Goal: Find contact information: Find contact information

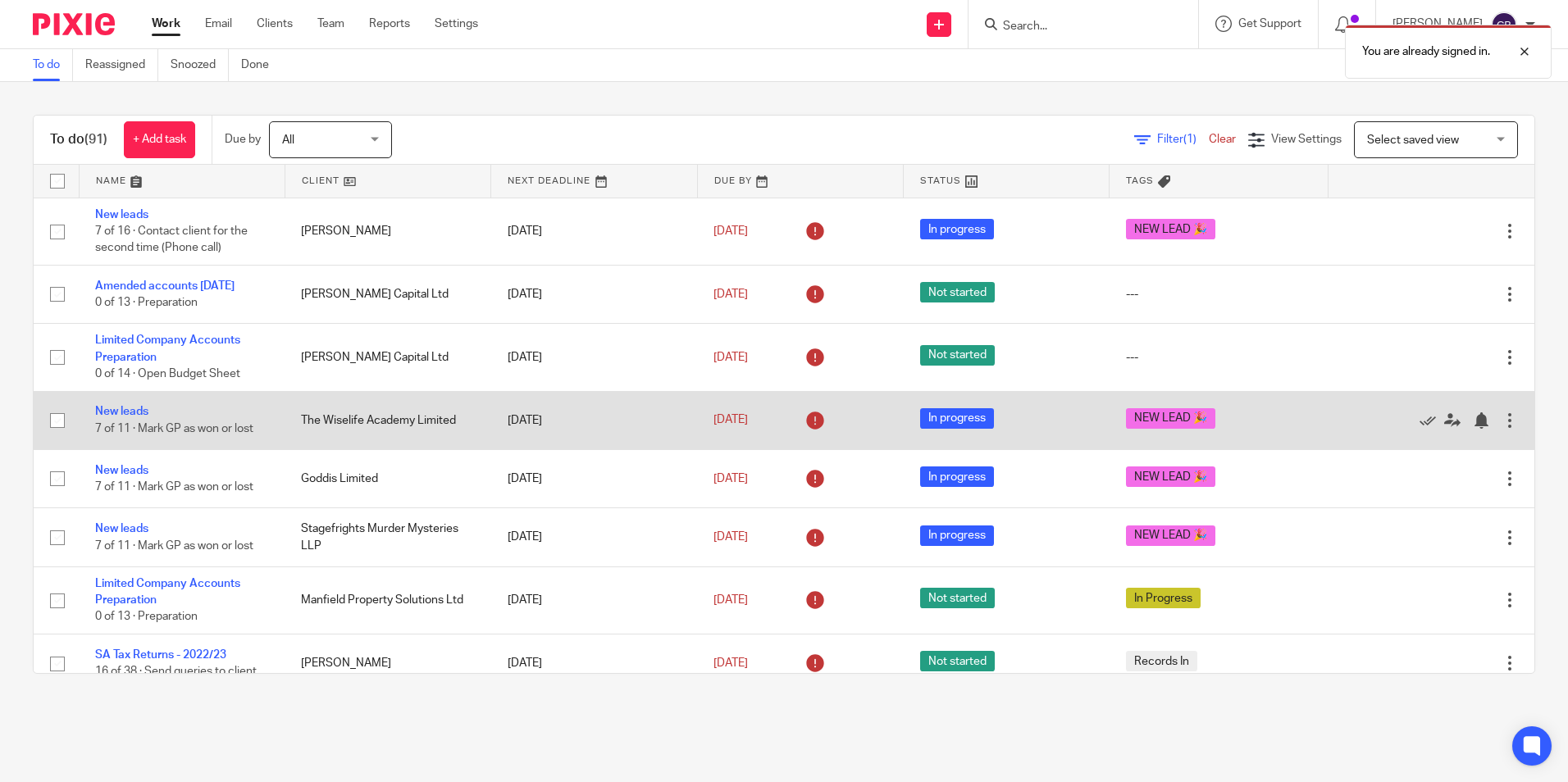
drag, startPoint x: 0, startPoint y: 0, endPoint x: 1322, endPoint y: 416, distance: 1385.9
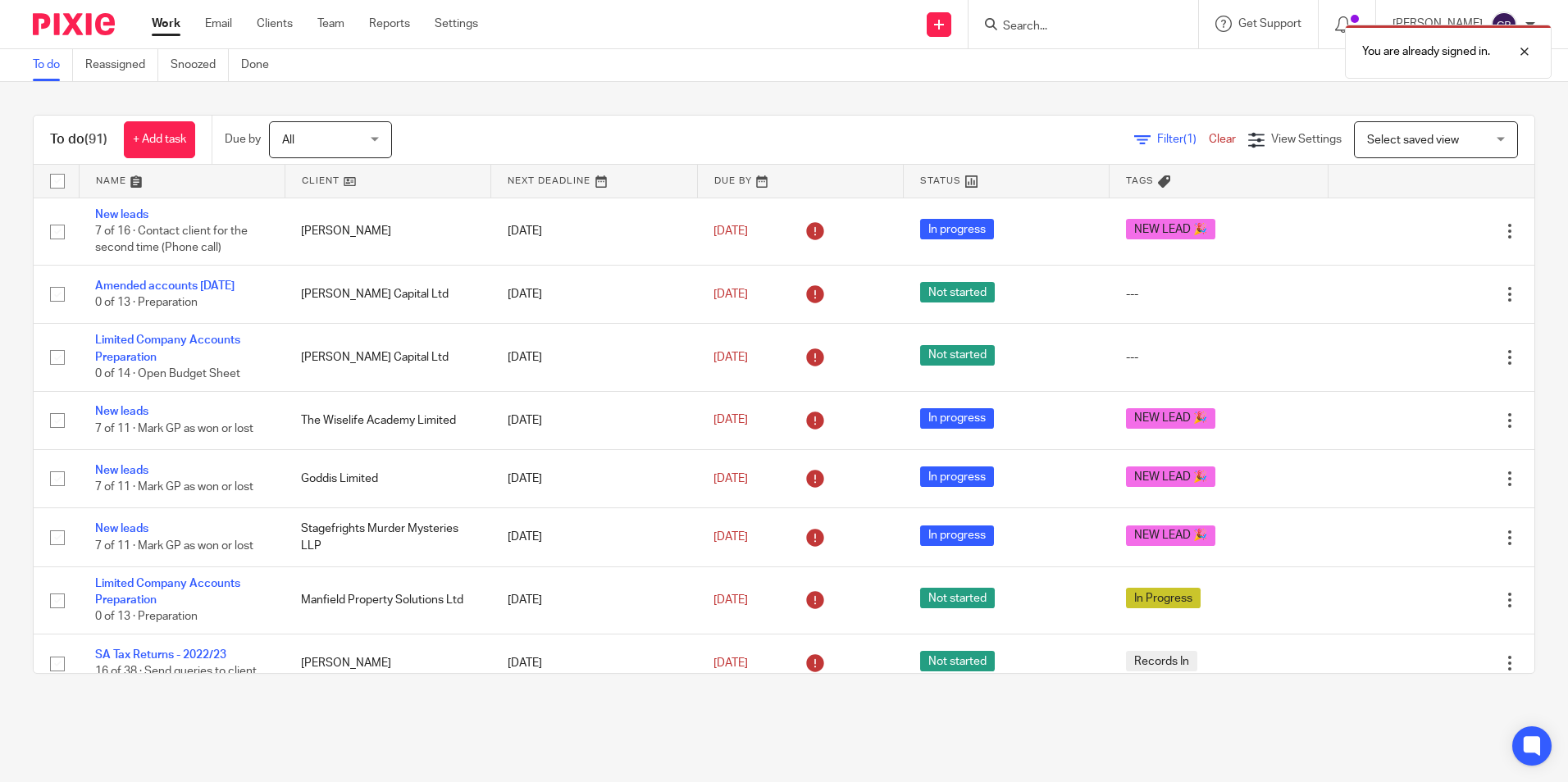
drag, startPoint x: 1322, startPoint y: 416, endPoint x: 866, endPoint y: 119, distance: 544.2
click at [866, 119] on div "To do (91) + Add task Due by All All [DATE] [DATE] This week Next week This mon…" at bounding box center [784, 140] width 1501 height 50
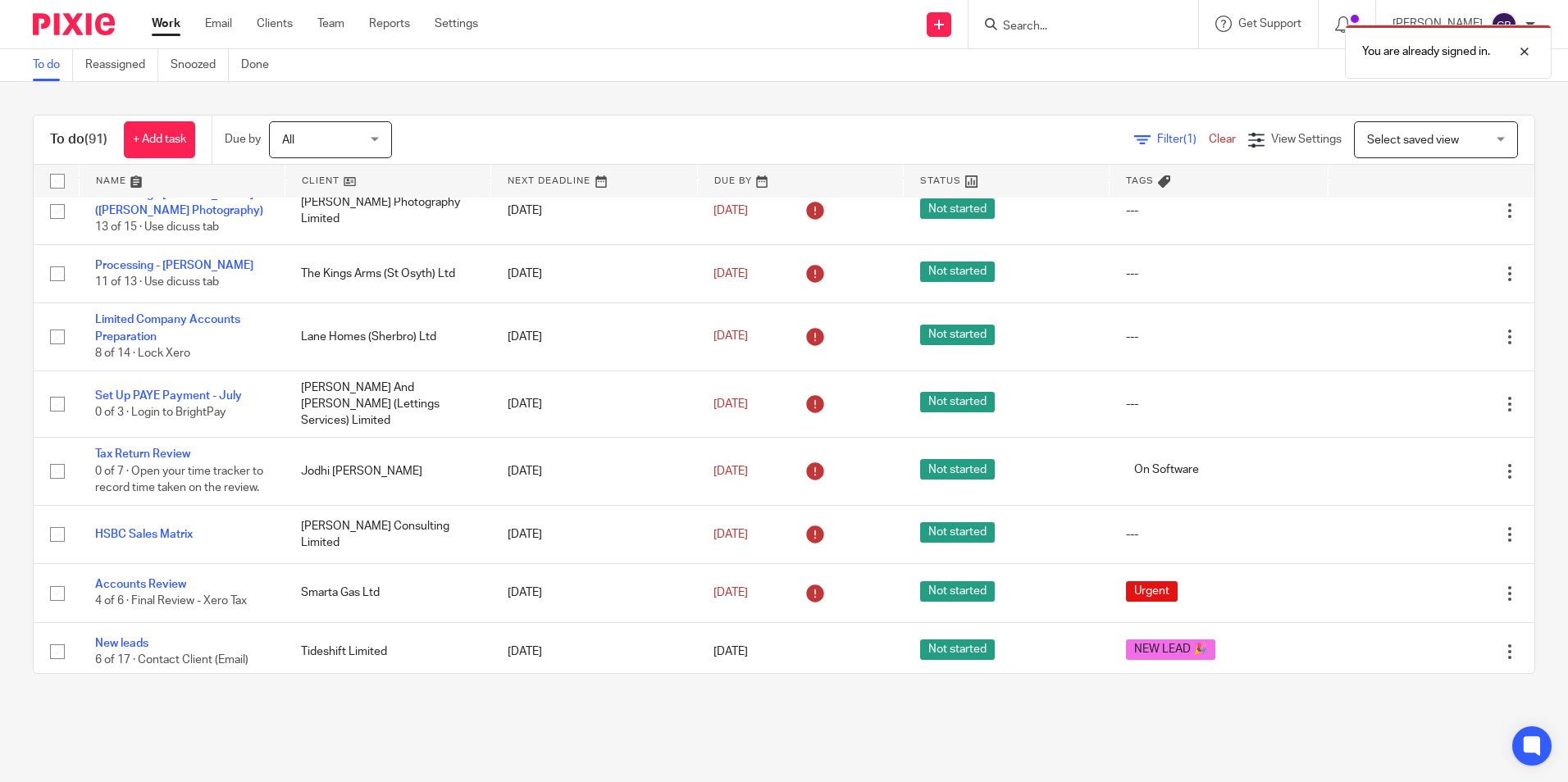
scroll to position [1804, 0]
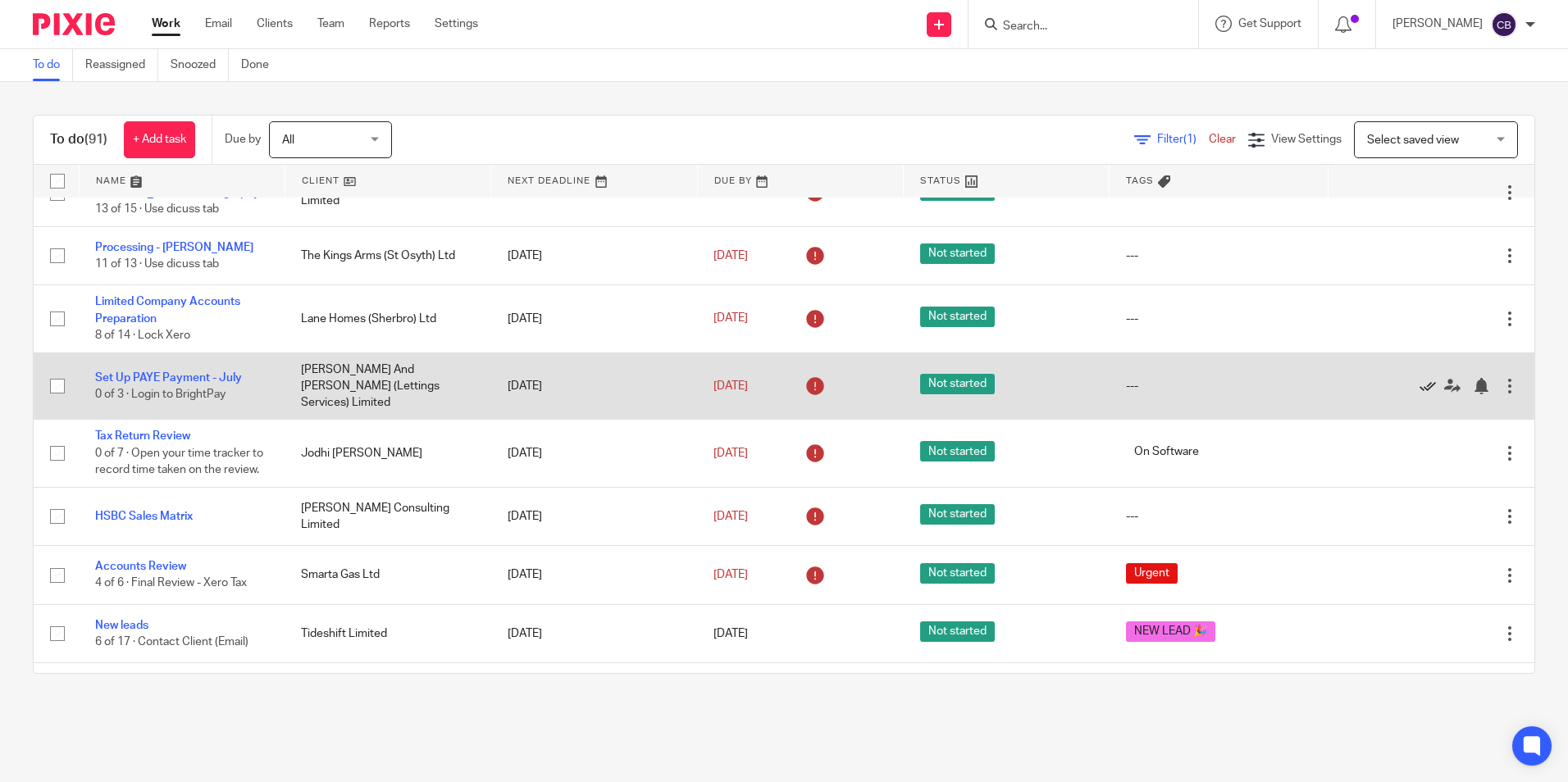
click at [1420, 391] on icon at bounding box center [1428, 386] width 16 height 16
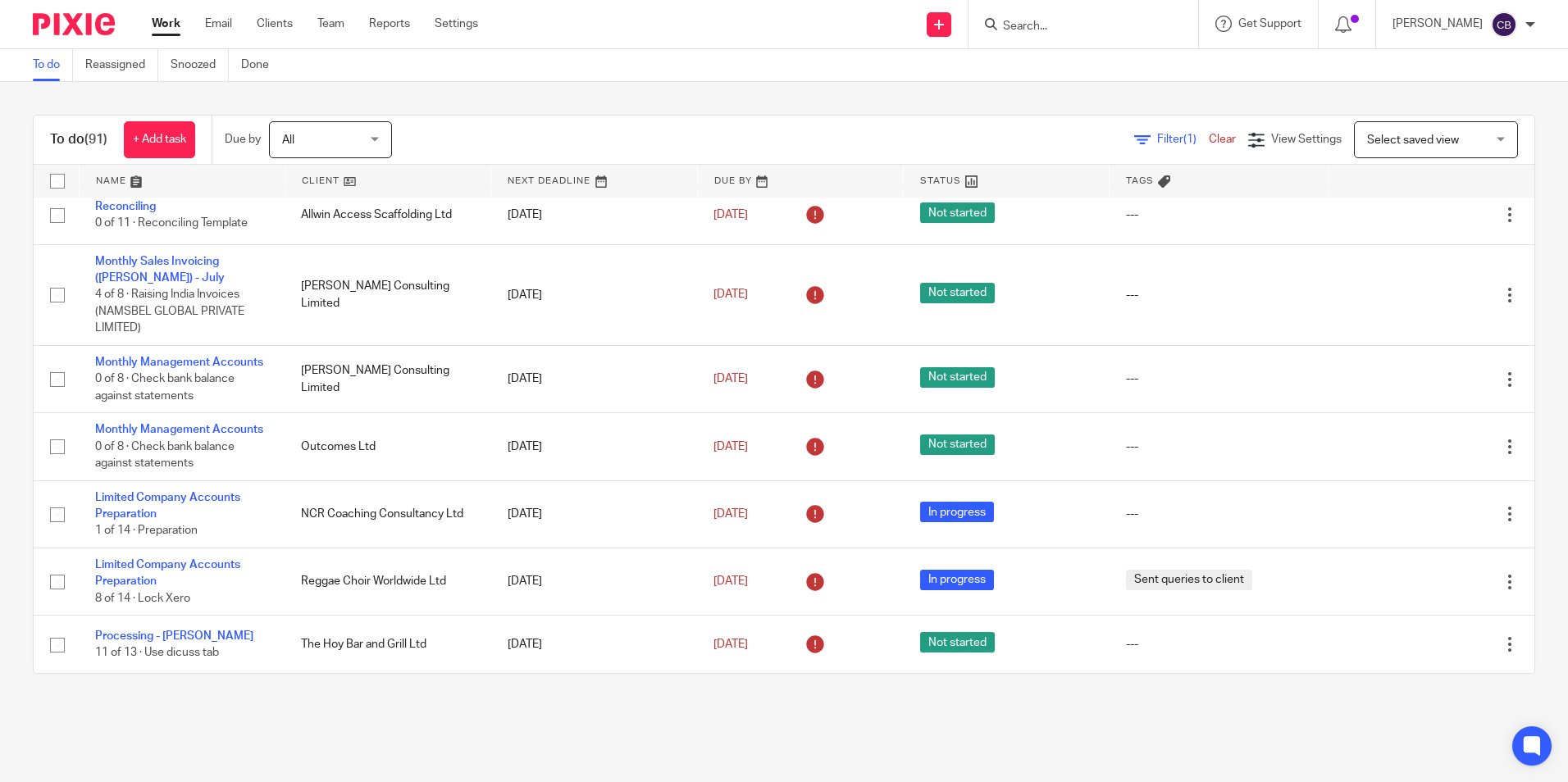
scroll to position [1230, 0]
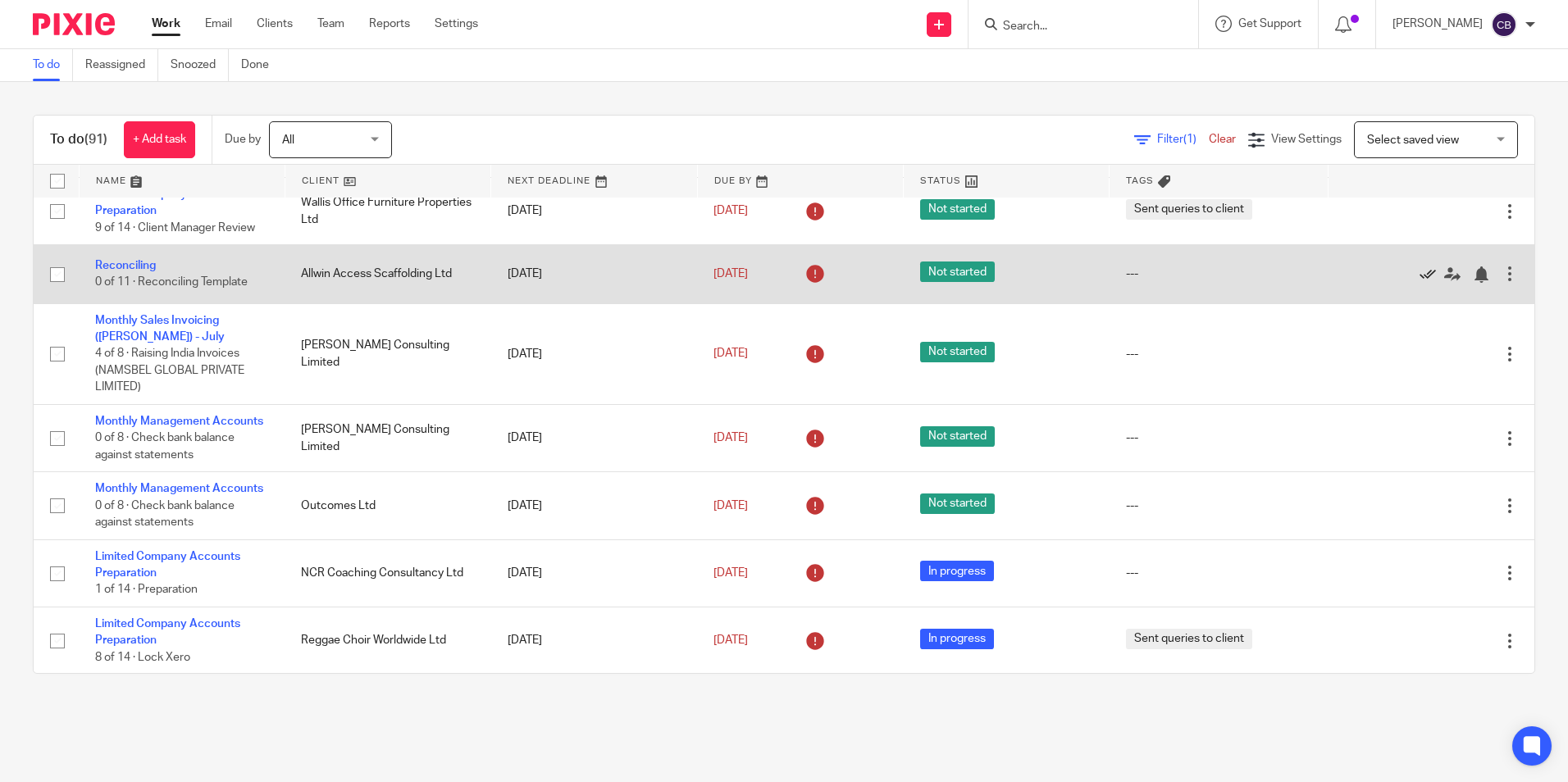
click at [1420, 283] on icon at bounding box center [1428, 274] width 16 height 16
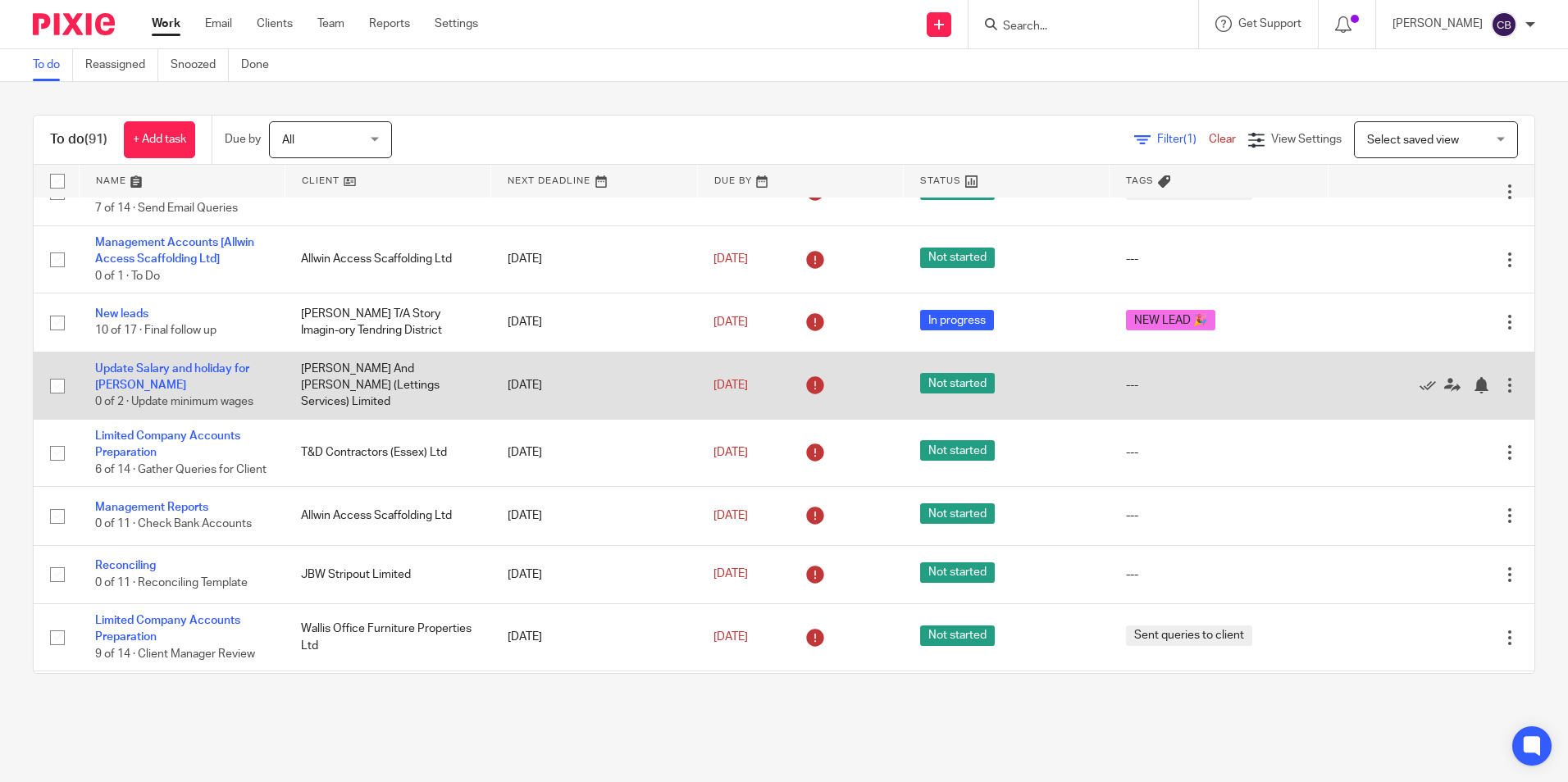
scroll to position [820, 0]
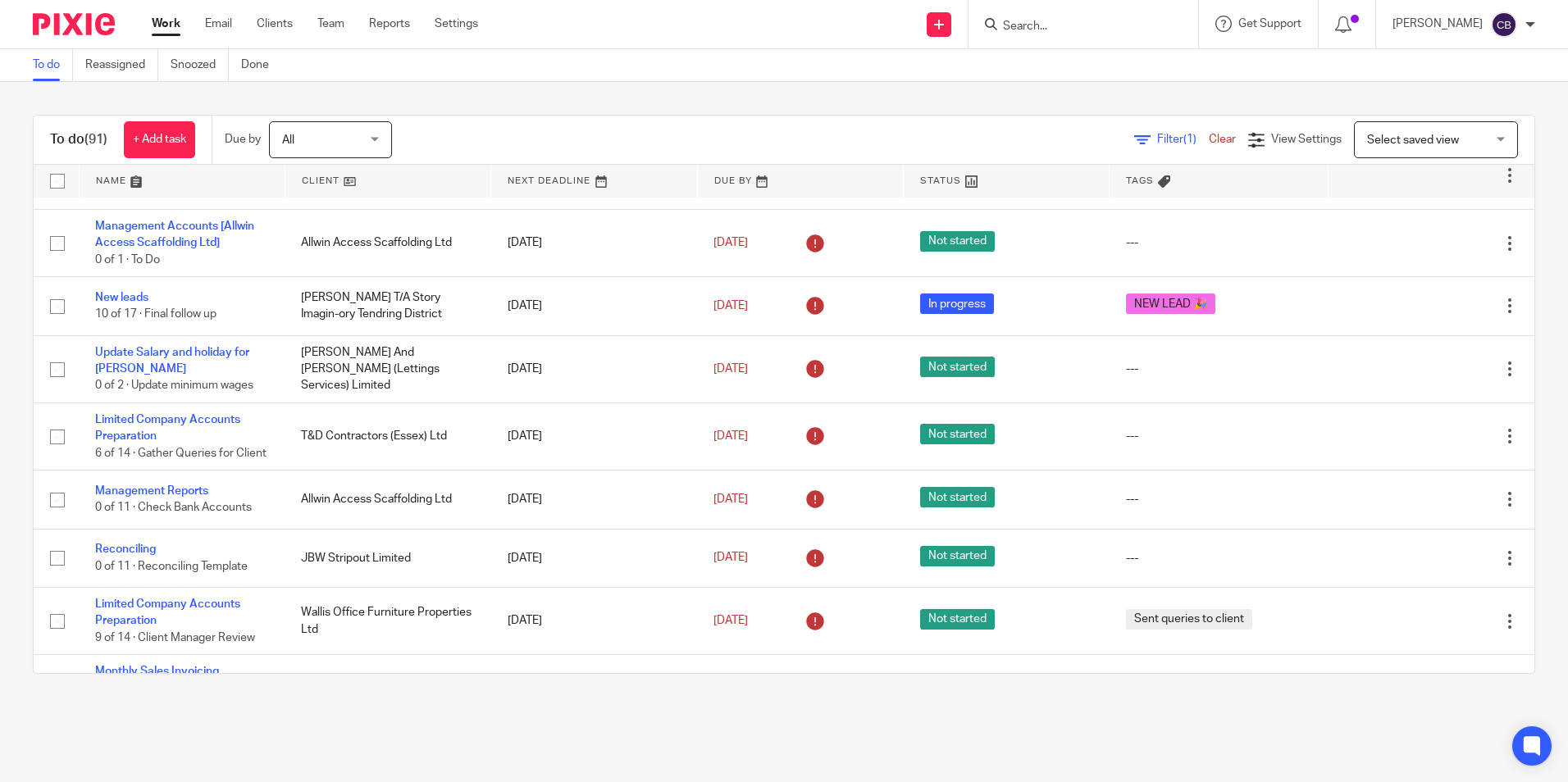
click at [831, 722] on main "To do Reassigned Snoozed Done To do (91) + Add task Due by All All [DATE] [DATE…" at bounding box center [784, 391] width 1568 height 782
click at [967, 734] on main "To do Reassigned Snoozed Done To do (91) + Add task Due by All All [DATE] [DATE…" at bounding box center [784, 391] width 1568 height 782
drag, startPoint x: 583, startPoint y: 90, endPoint x: 526, endPoint y: 108, distance: 59.8
click at [565, 98] on div "To do (91) + Add task Due by All All [DATE] [DATE] This week Next week This mon…" at bounding box center [784, 394] width 1568 height 624
click at [526, 108] on div "To do (91) + Add task Due by All All [DATE] [DATE] This week Next week This mon…" at bounding box center [784, 394] width 1568 height 624
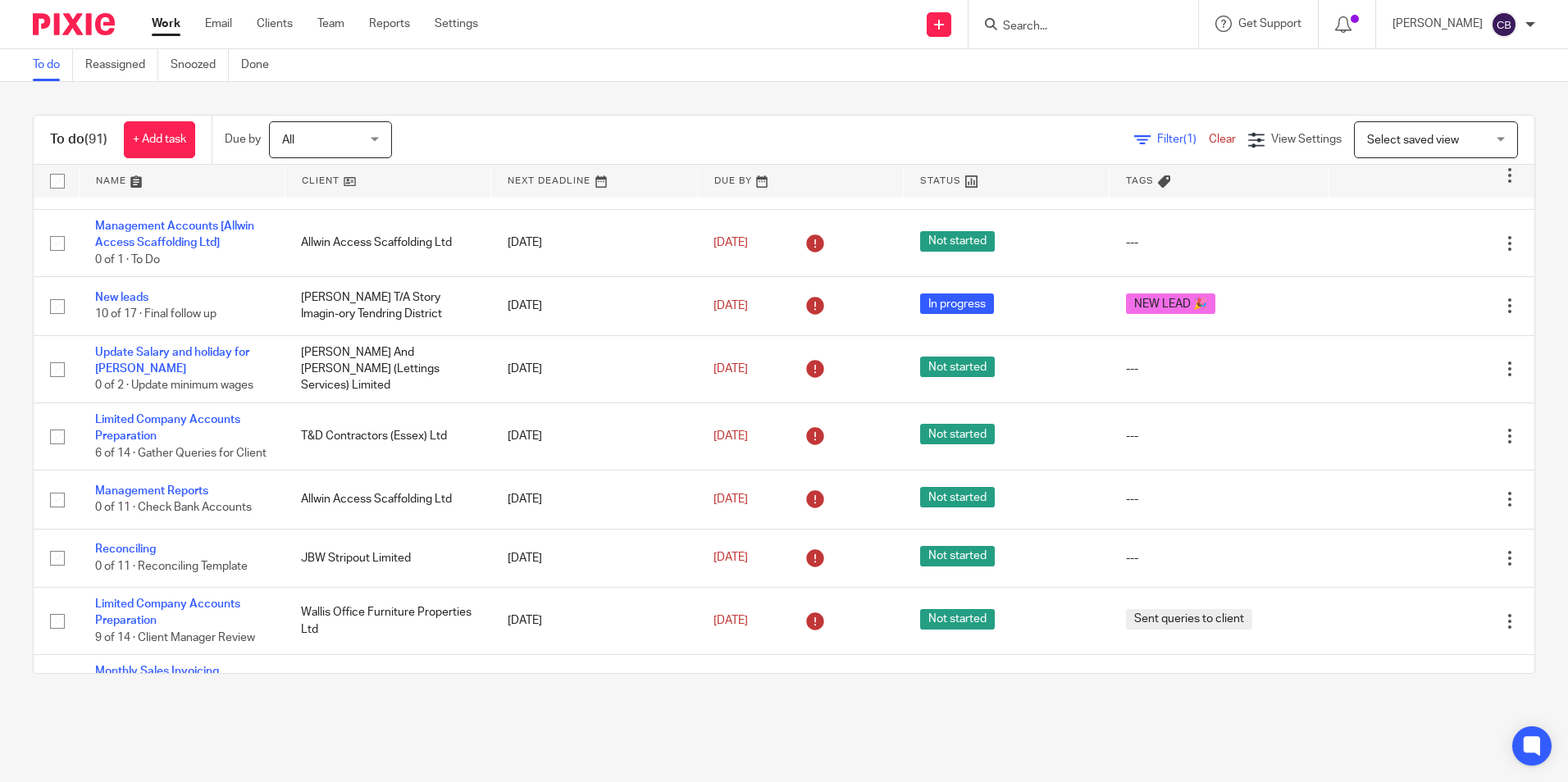
click at [862, 756] on main "To do Reassigned Snoozed Done To do (91) + Add task Due by All All [DATE] [DATE…" at bounding box center [784, 391] width 1568 height 782
click at [943, 756] on main "To do Reassigned Snoozed Done To do (91) + Add task Due by All All [DATE] [DATE…" at bounding box center [784, 391] width 1568 height 782
click at [906, 770] on main "To do Reassigned Snoozed Done To do (91) + Add task Due by All All [DATE] [DATE…" at bounding box center [784, 391] width 1568 height 782
drag, startPoint x: 1031, startPoint y: 758, endPoint x: 930, endPoint y: 767, distance: 101.4
click at [1023, 763] on main "To do Reassigned Snoozed Done To do (91) + Add task Due by All All [DATE] [DATE…" at bounding box center [784, 391] width 1568 height 782
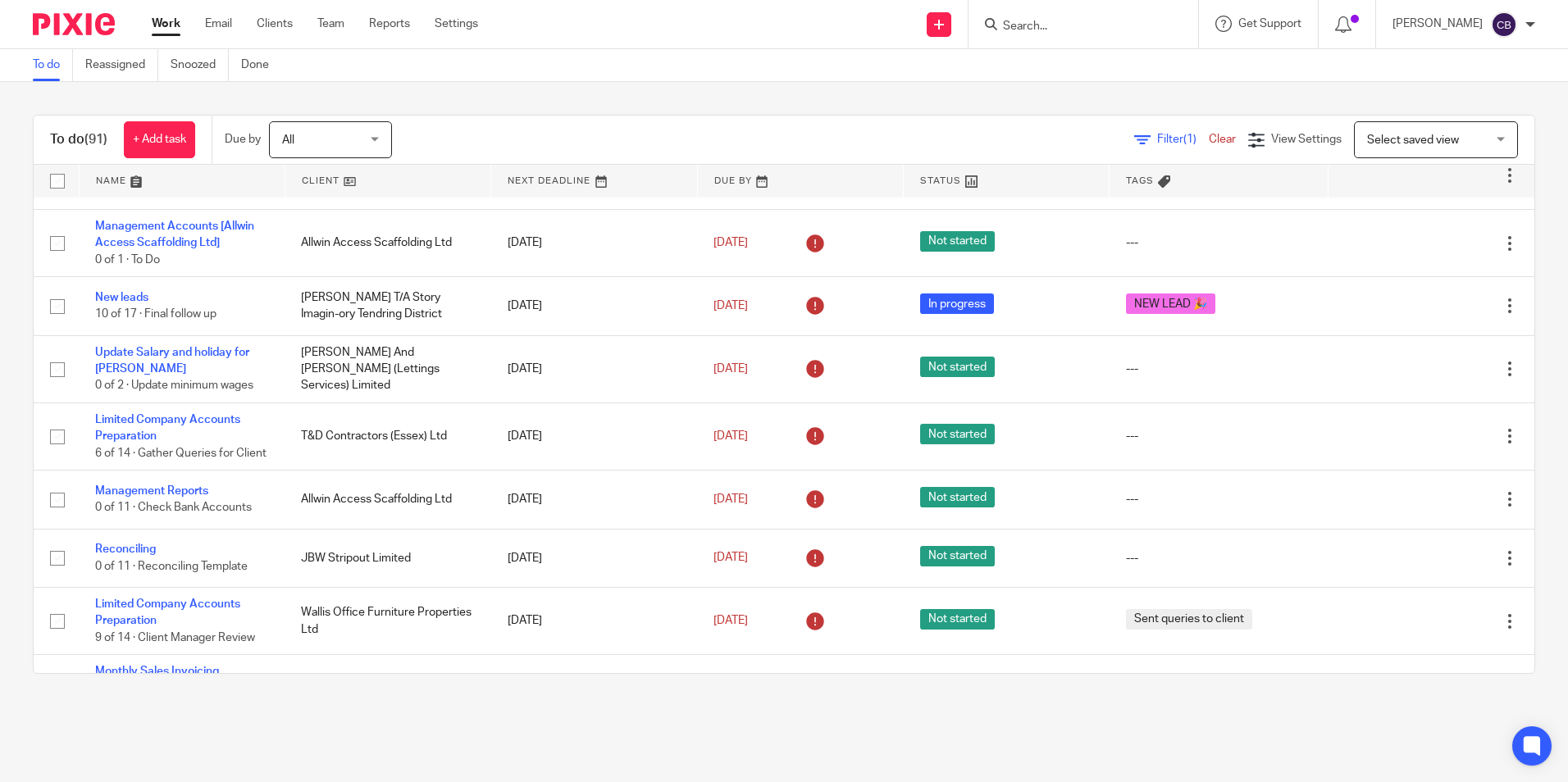
click at [886, 755] on main "To do Reassigned Snoozed Done To do (91) + Add task Due by All All [DATE] [DATE…" at bounding box center [784, 391] width 1568 height 782
click at [1068, 20] on input "Search" at bounding box center [1075, 27] width 148 height 14
type input "remton"
click at [1078, 50] on div "Remton Limited [PERSON_NAME] < [PERSON_NAME][EMAIL_ADDRESS][PERSON_NAME][DOMAIN…" at bounding box center [1211, 70] width 453 height 64
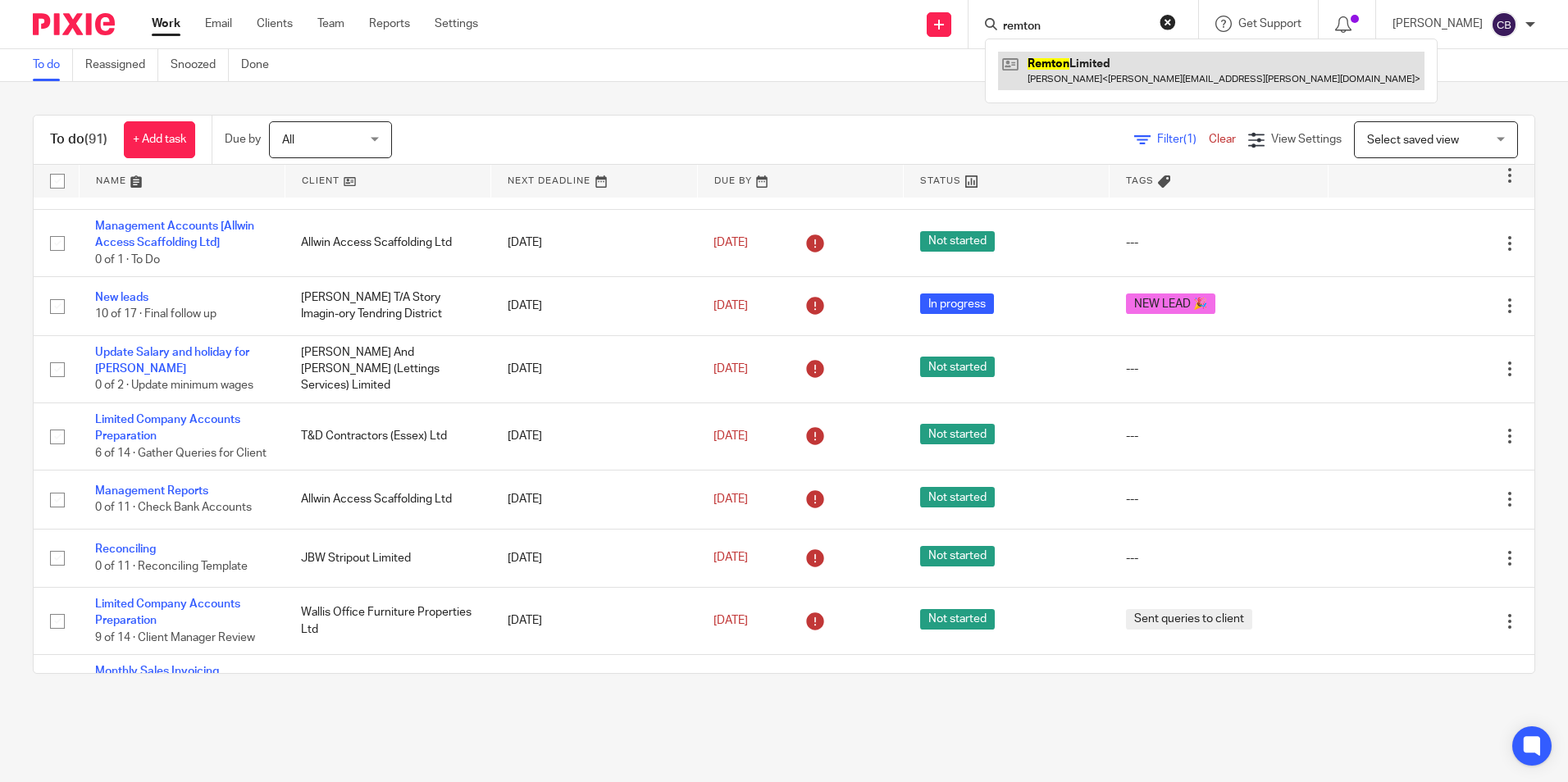
click at [1090, 68] on link at bounding box center [1211, 71] width 427 height 38
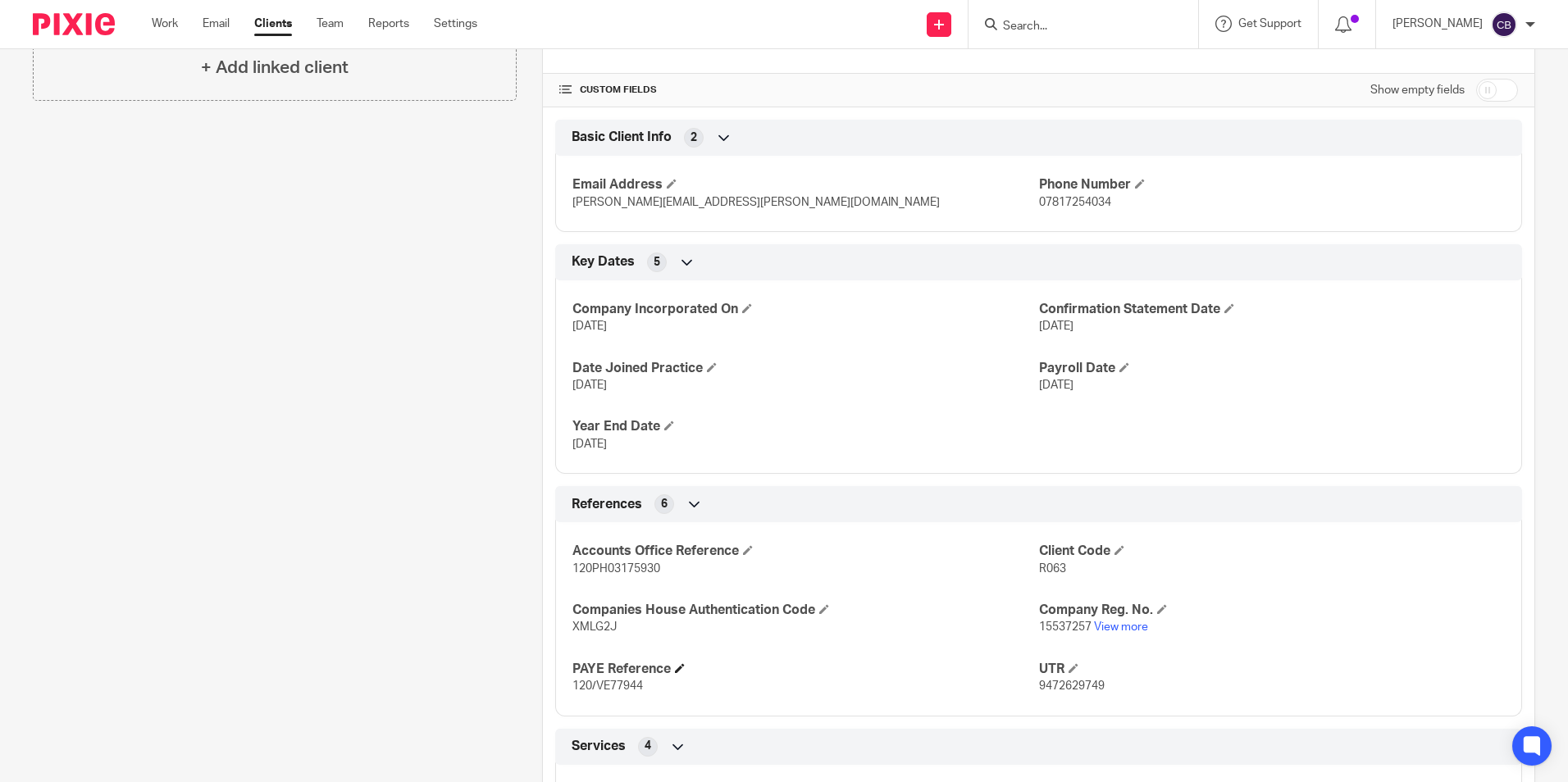
scroll to position [403, 0]
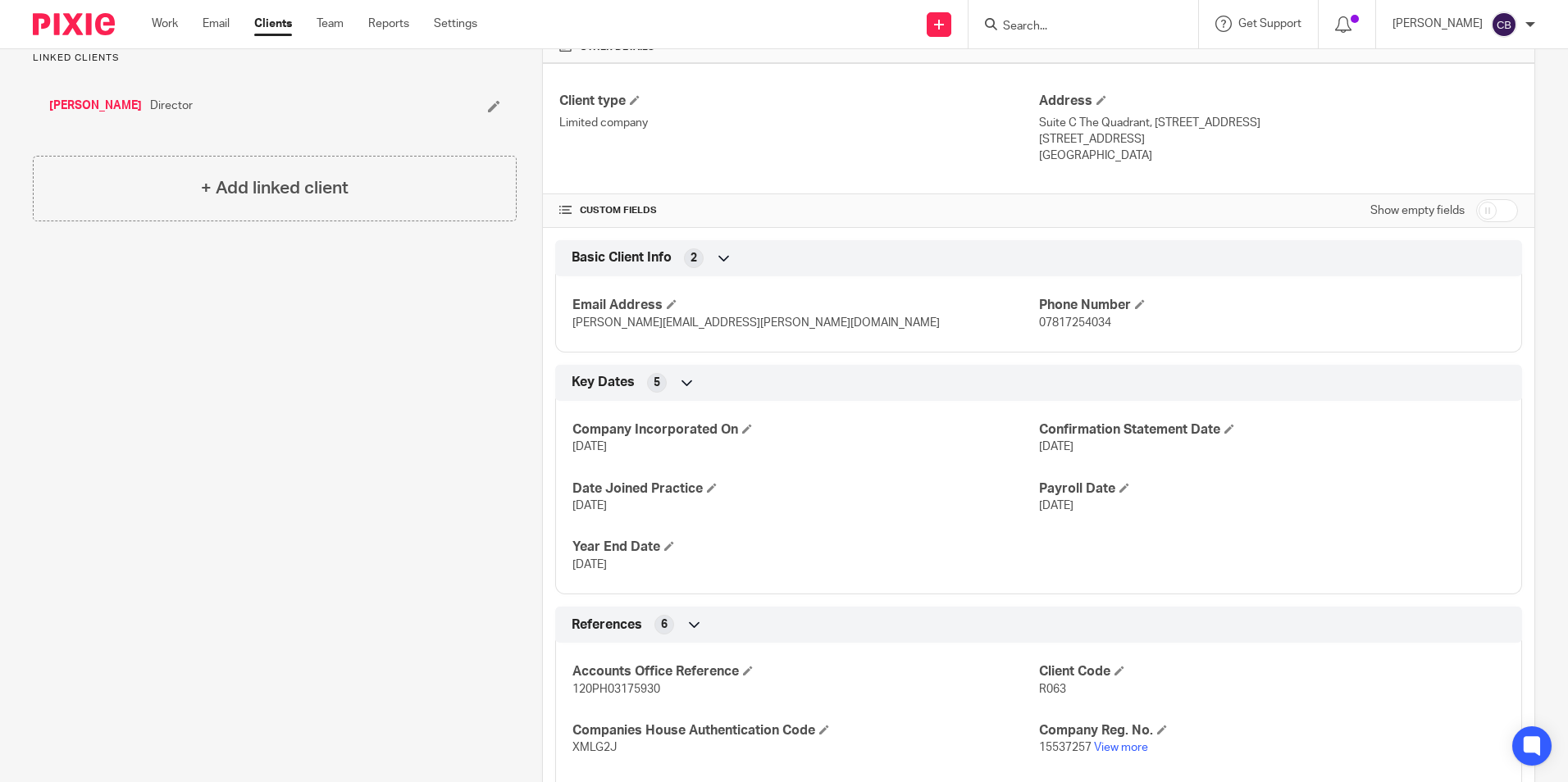
click at [1050, 319] on span "07817254034" at bounding box center [1075, 323] width 73 height 11
copy span "07817254034"
click at [183, 31] on ul "Work Email Clients Team Reports Settings" at bounding box center [327, 23] width 350 height 16
click at [175, 21] on link "Work" at bounding box center [164, 23] width 26 height 16
